Goal: Task Accomplishment & Management: Use online tool/utility

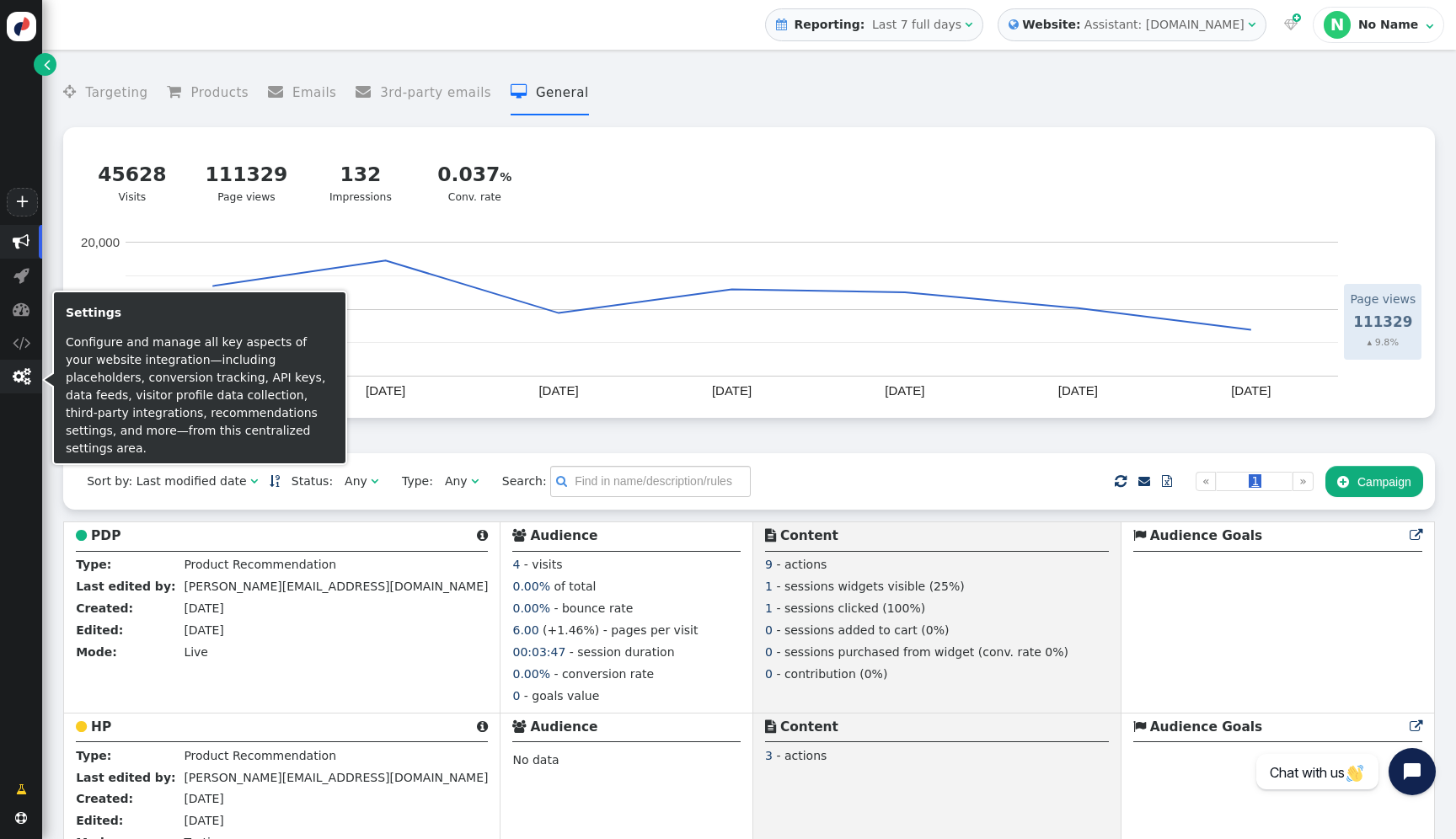
click at [27, 387] on span "" at bounding box center [21, 376] width 42 height 33
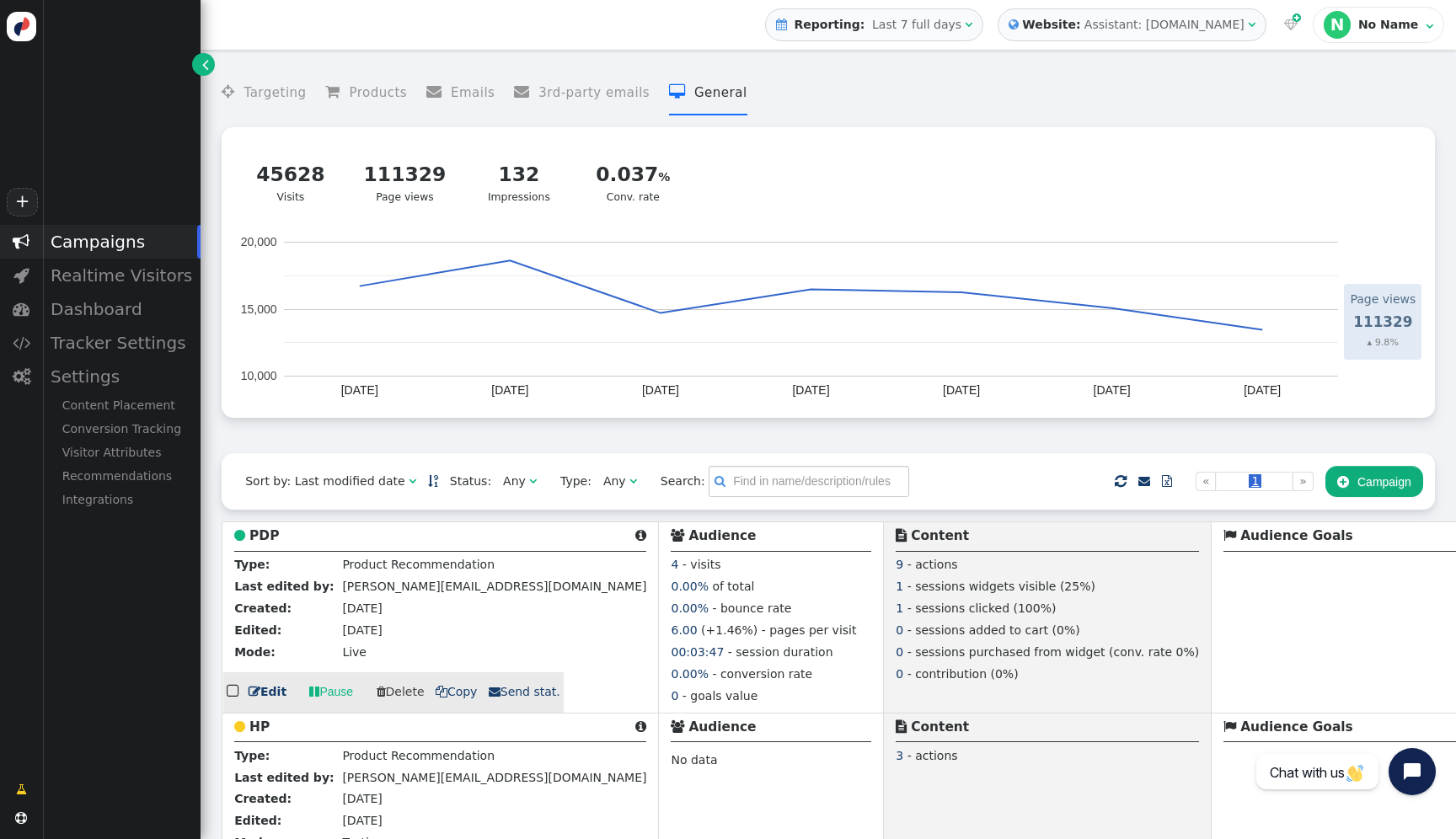
click at [259, 544] on b "PDP" at bounding box center [264, 536] width 30 height 15
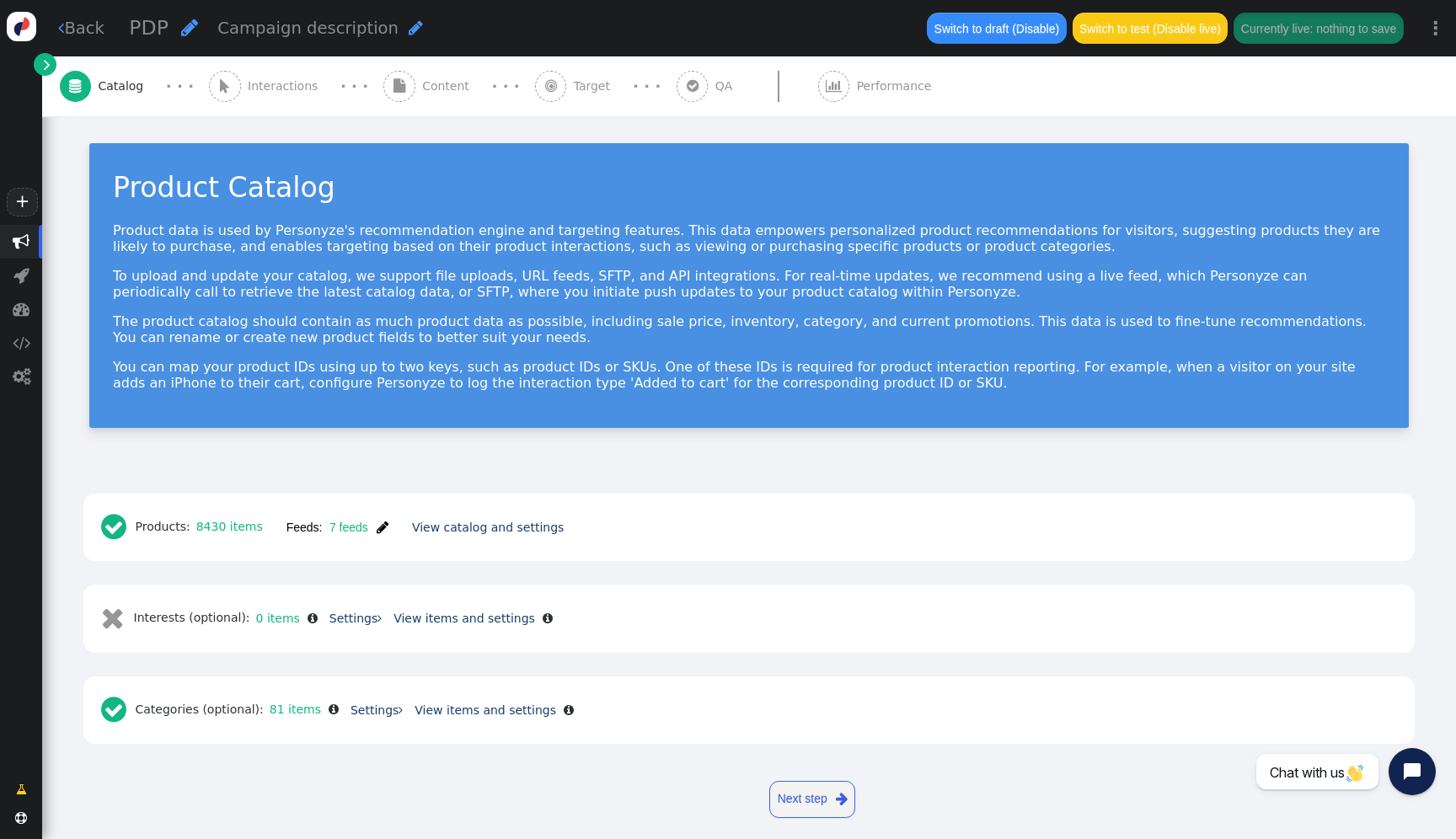
click at [422, 81] on span "Content" at bounding box center [449, 86] width 54 height 18
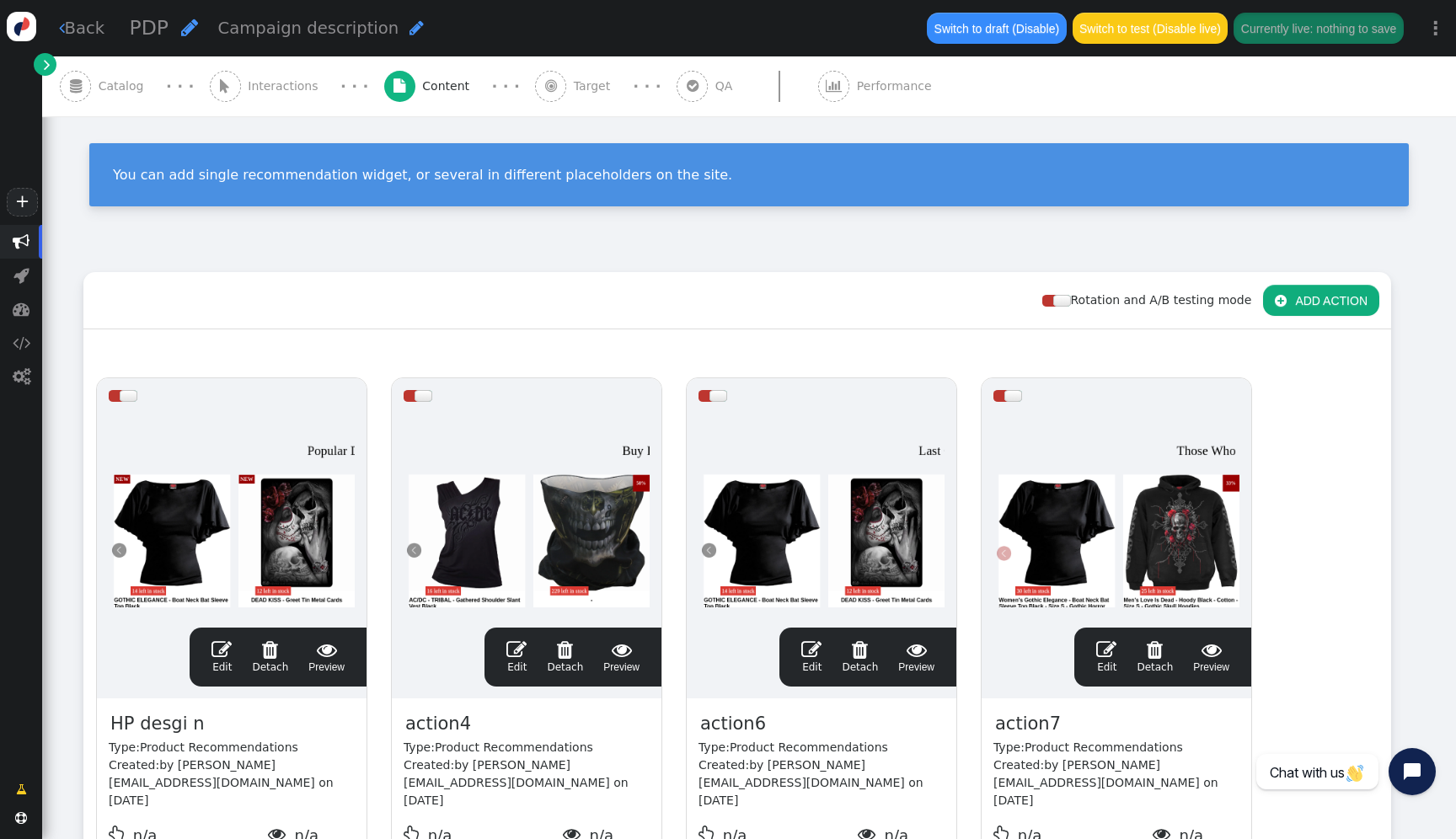
click at [546, 83] on span "" at bounding box center [551, 86] width 11 height 13
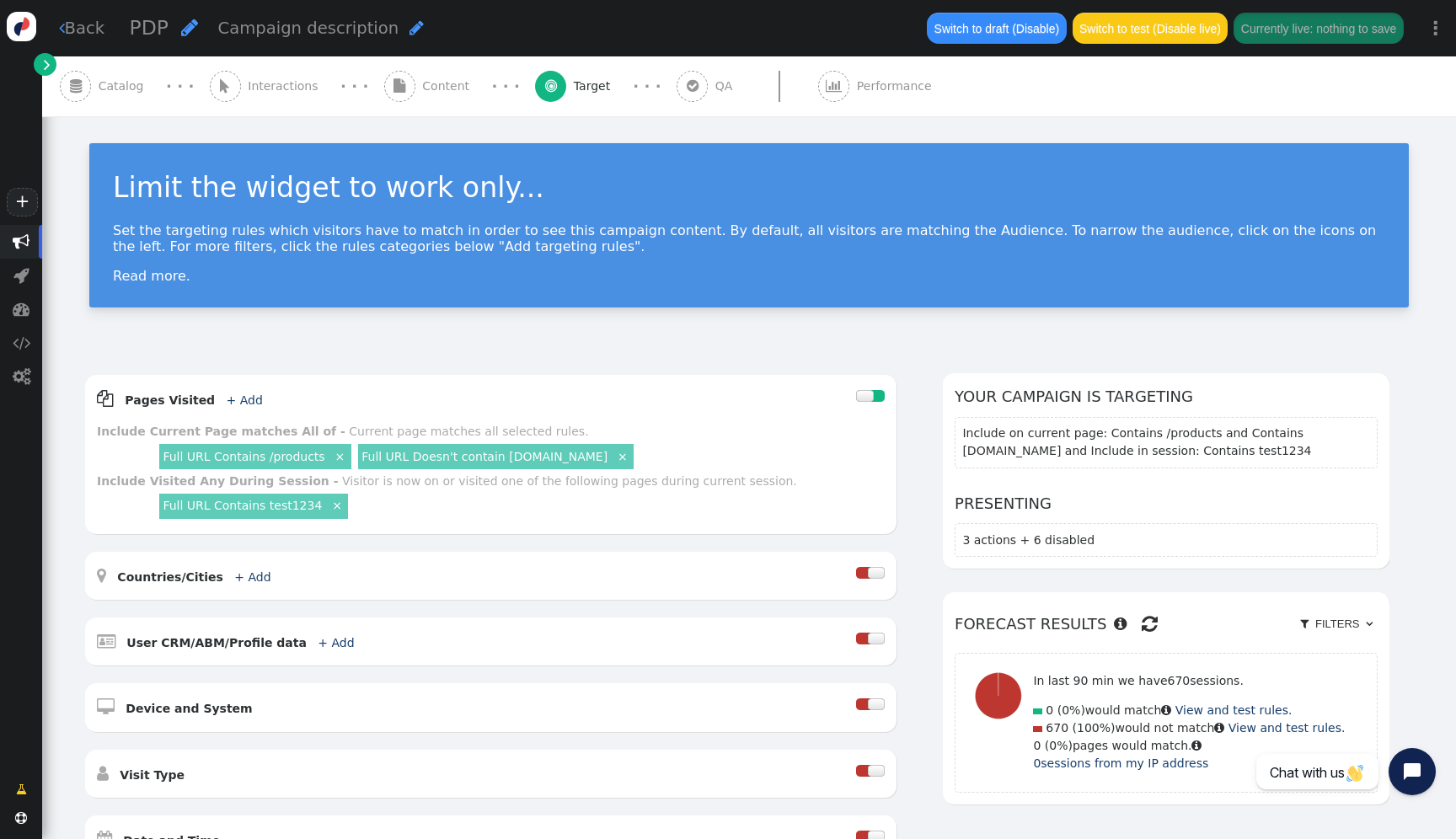
click at [394, 85] on span "" at bounding box center [399, 86] width 11 height 13
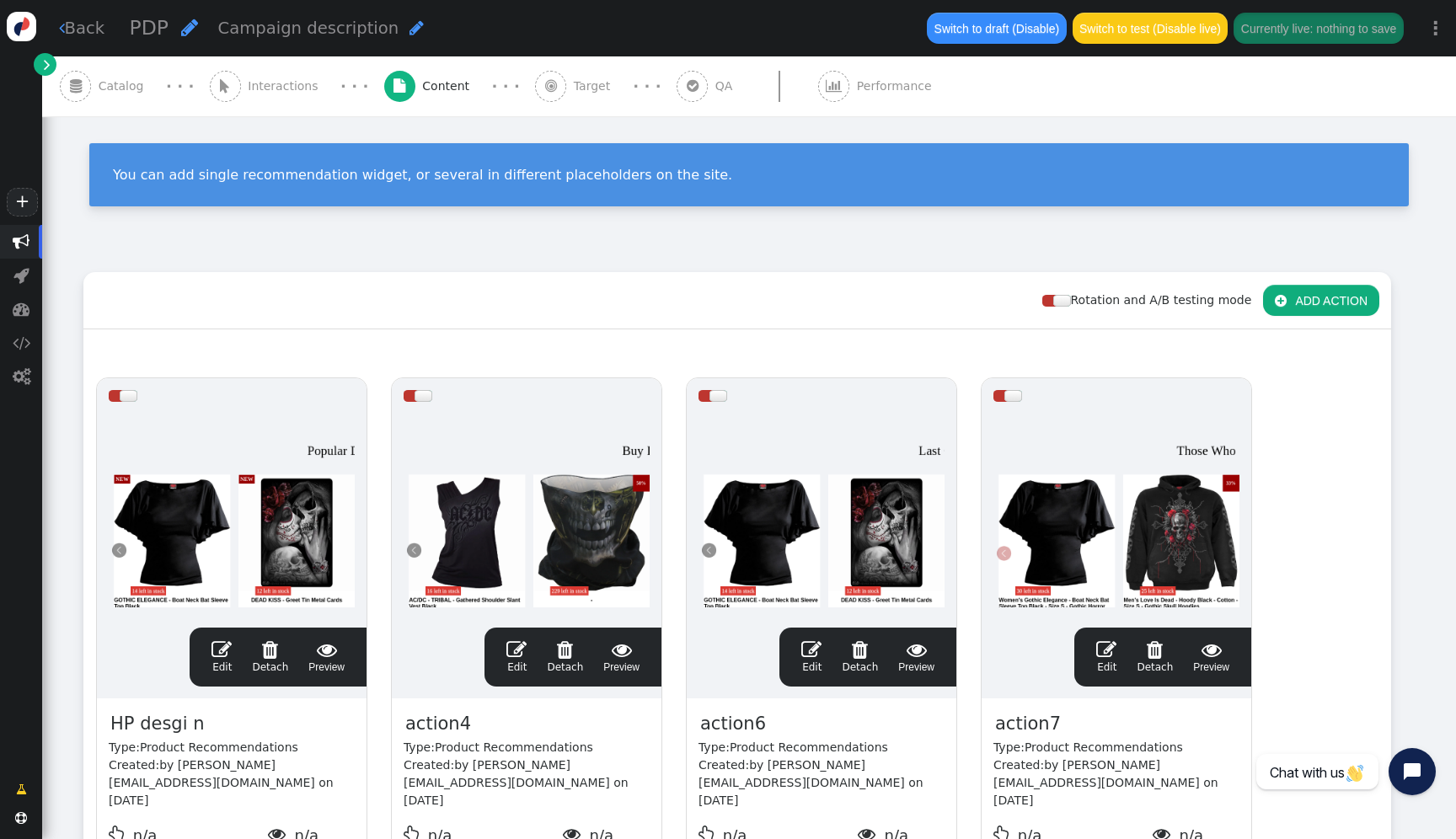
click at [274, 81] on span "Interactions" at bounding box center [286, 86] width 77 height 18
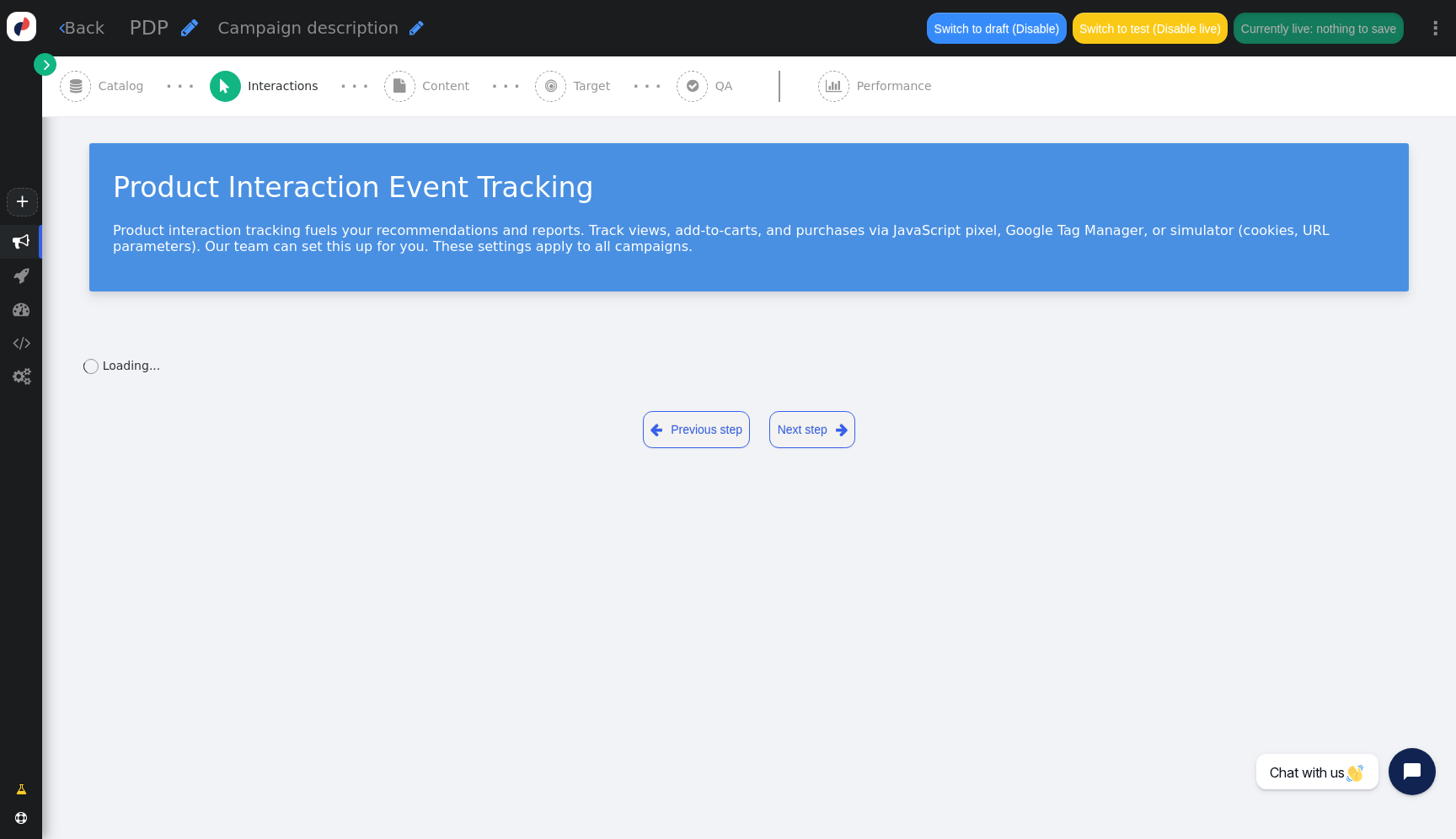
click at [422, 91] on span "Content" at bounding box center [449, 86] width 54 height 18
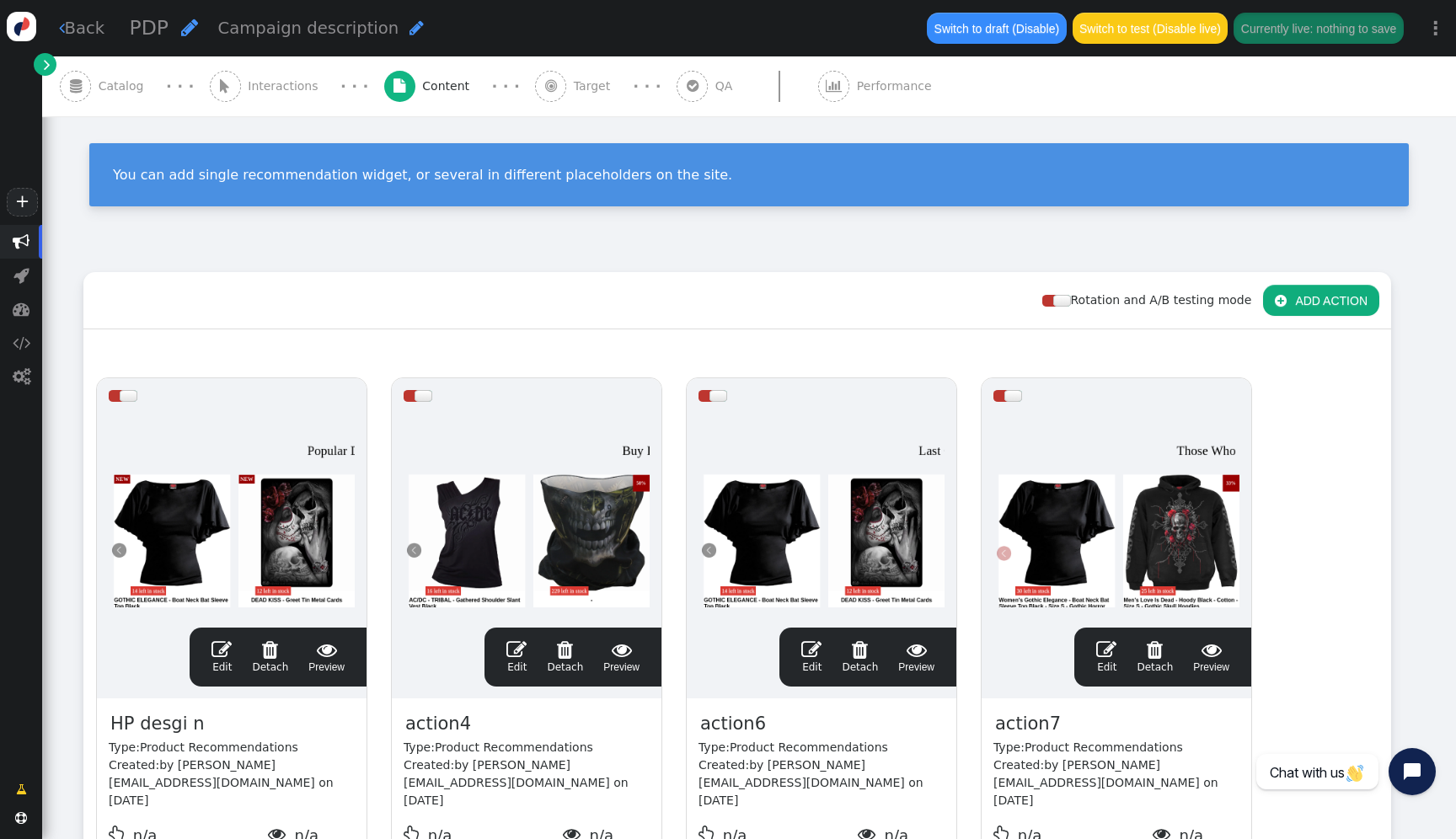
click at [546, 89] on span "" at bounding box center [551, 86] width 11 height 13
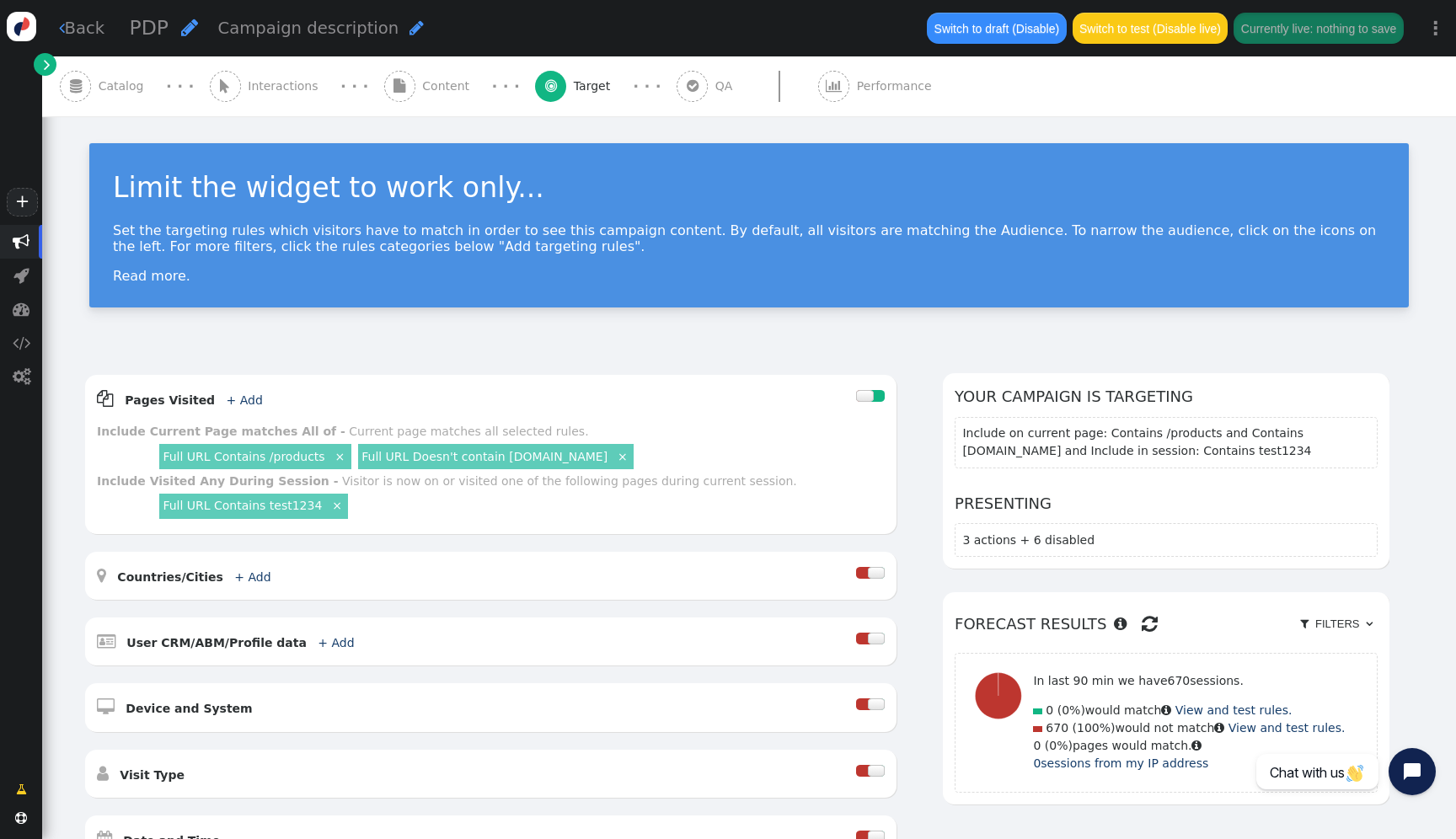
click at [136, 98] on div " Catalog" at bounding box center [105, 86] width 91 height 60
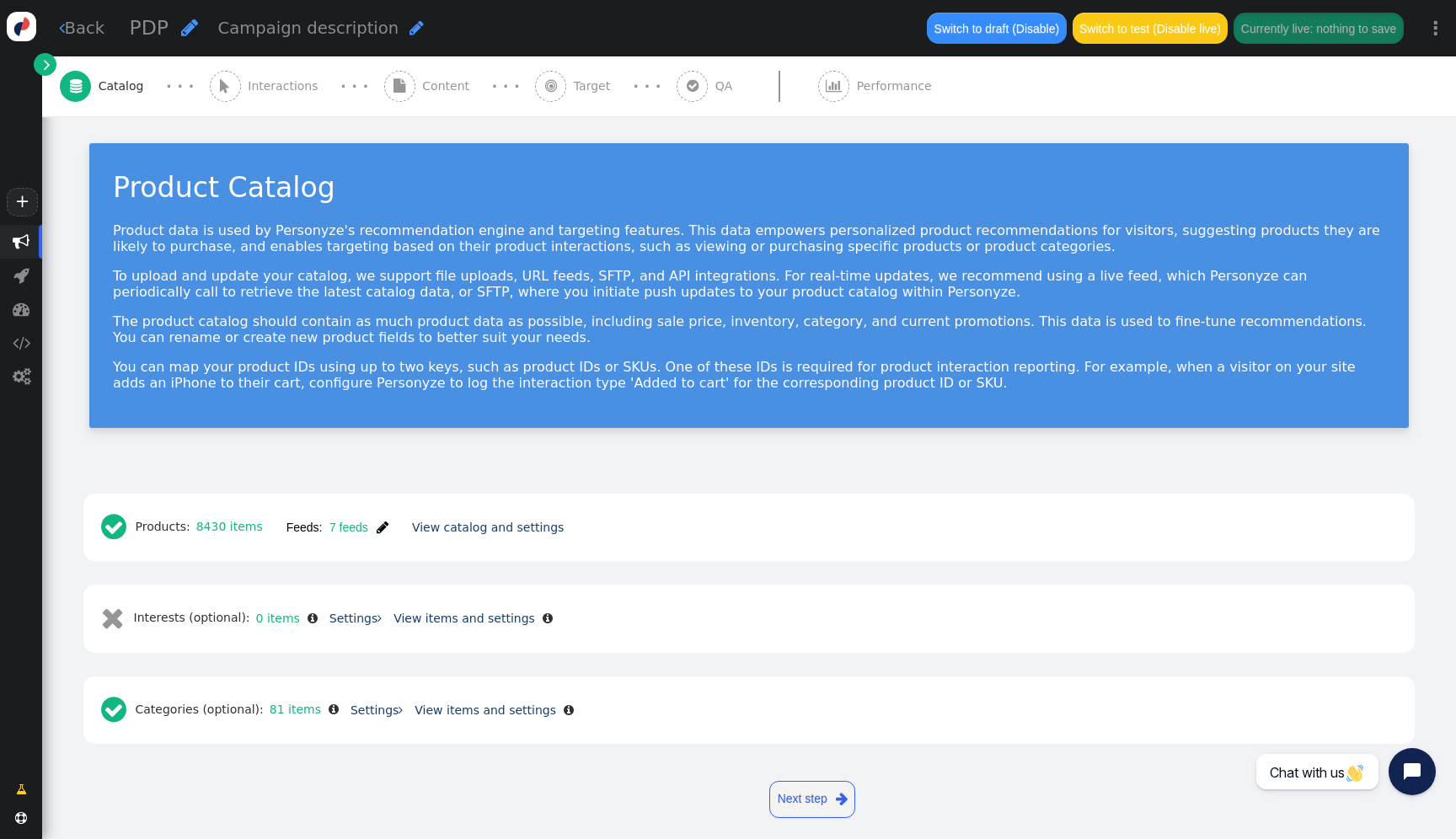
click at [380, 527] on span "" at bounding box center [382, 527] width 11 height 13
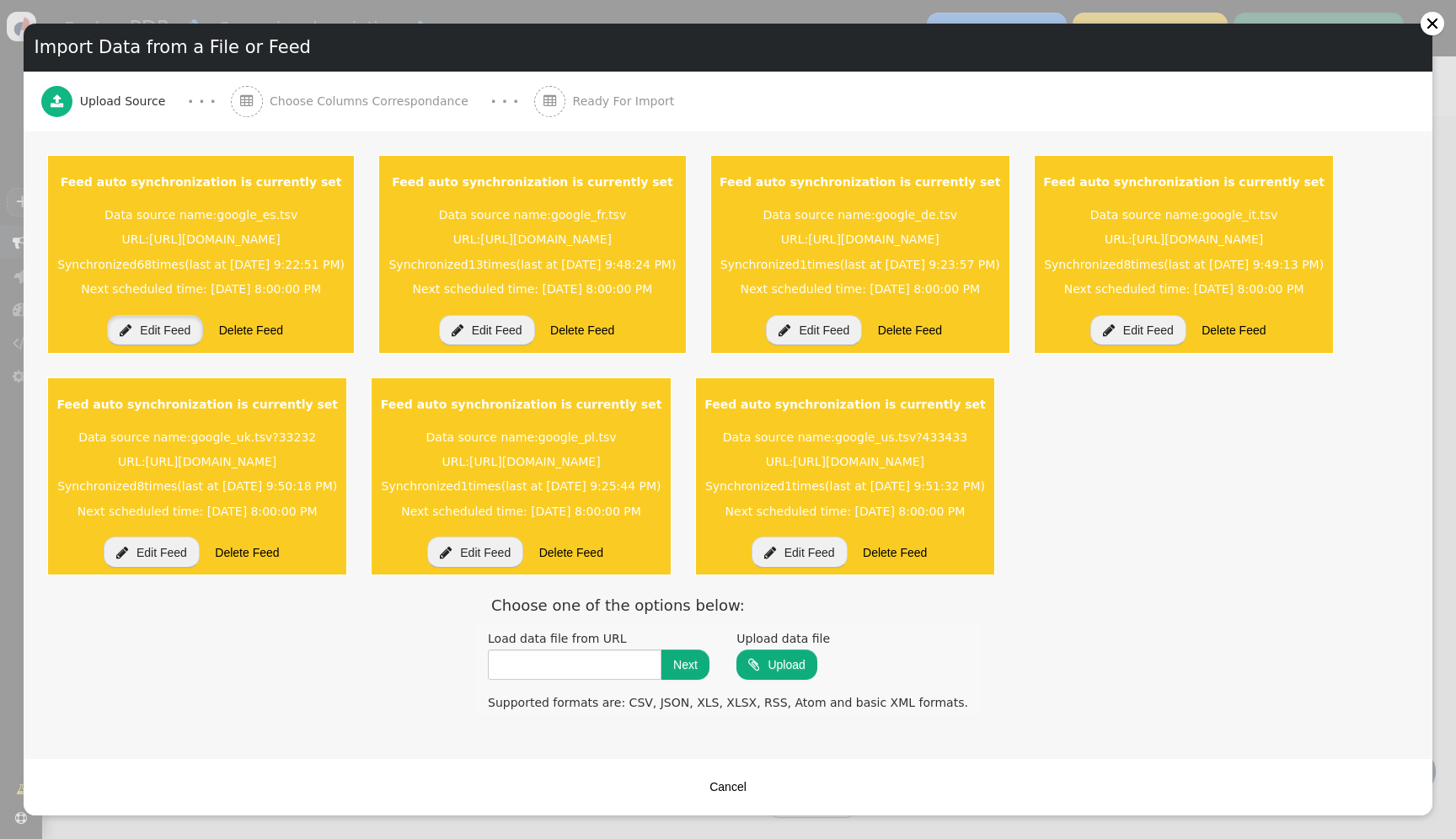
click at [203, 324] on button " Edit Feed" at bounding box center [155, 331] width 96 height 31
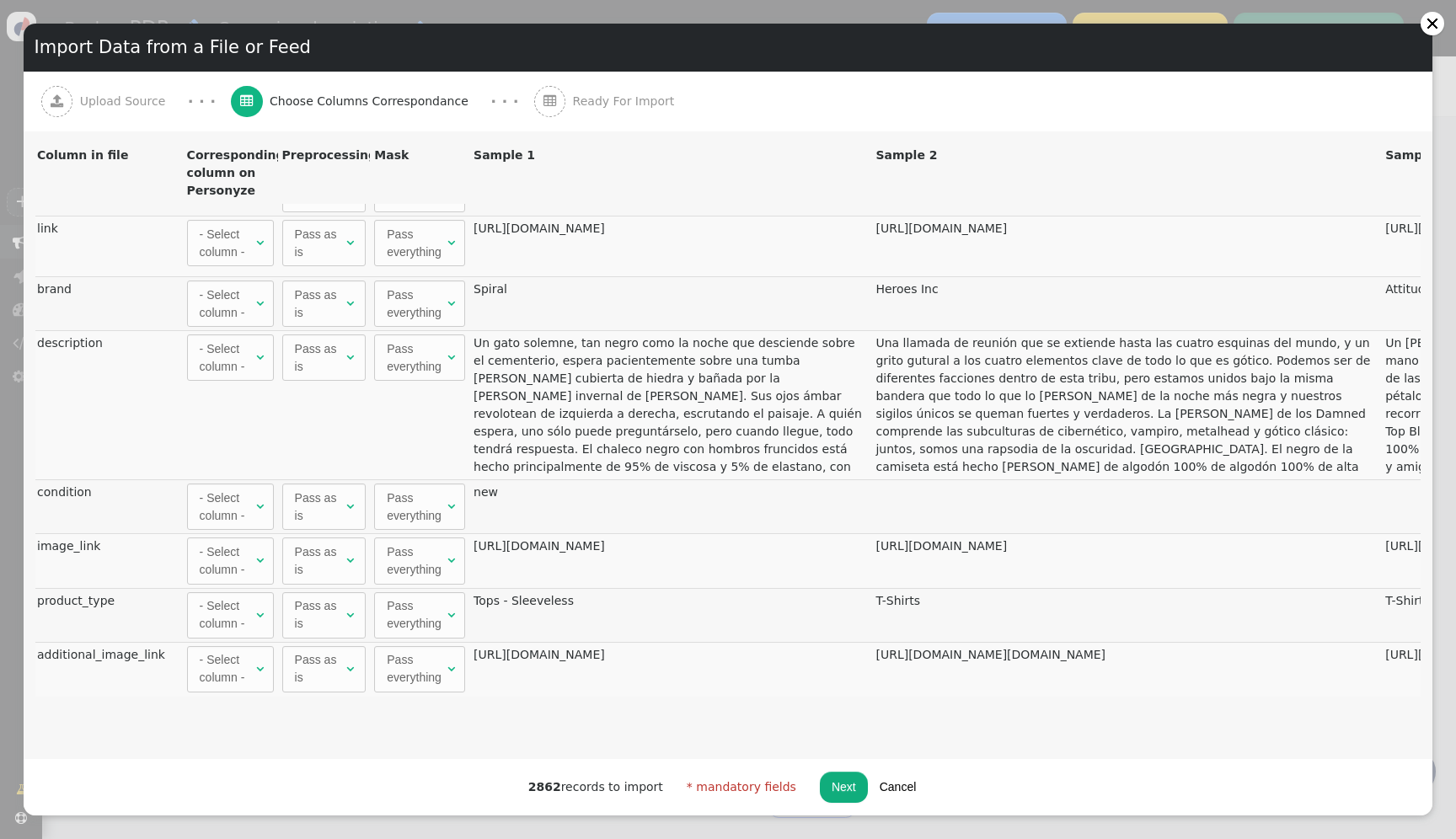
scroll to position [0, 3]
